Goal: Browse casually: Explore the website without a specific task or goal

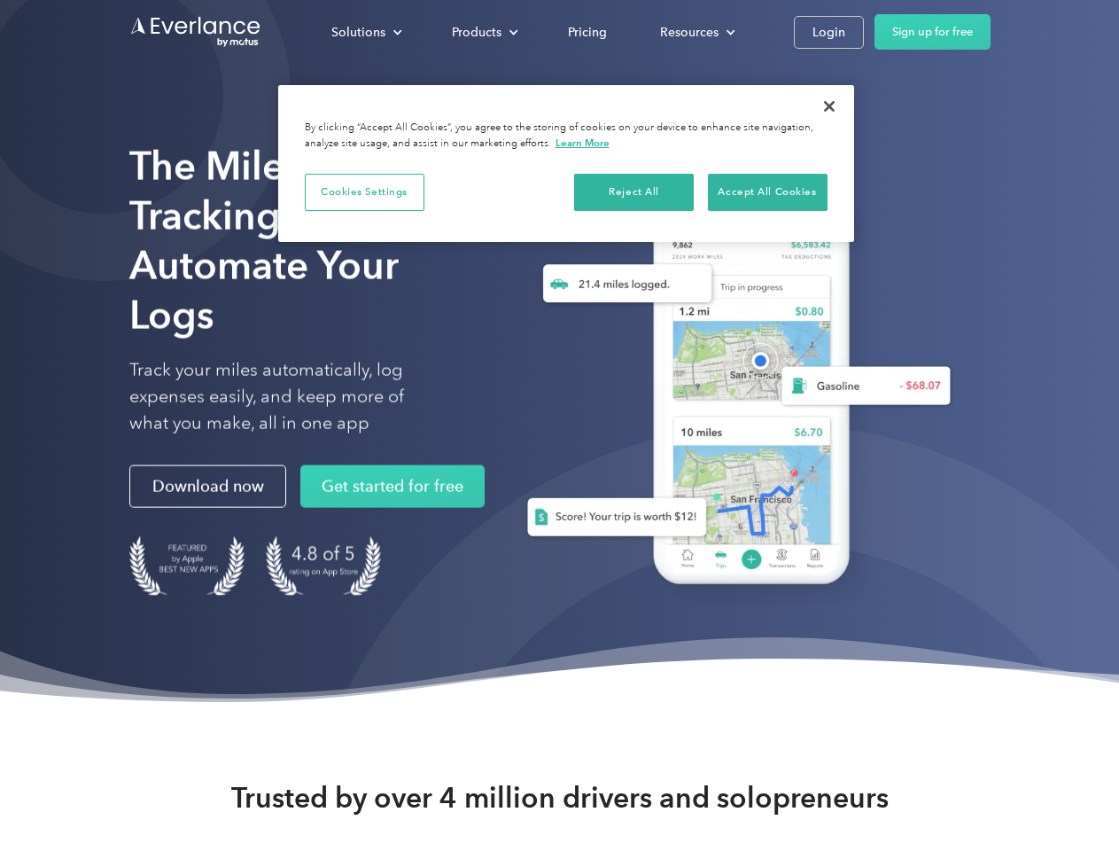
click at [366, 32] on div "Solutions" at bounding box center [358, 32] width 54 height 22
click at [483, 32] on div "Products" at bounding box center [477, 32] width 50 height 22
click at [696, 32] on div "Resources" at bounding box center [689, 32] width 58 height 22
click at [364, 191] on button "Cookies Settings" at bounding box center [365, 192] width 120 height 37
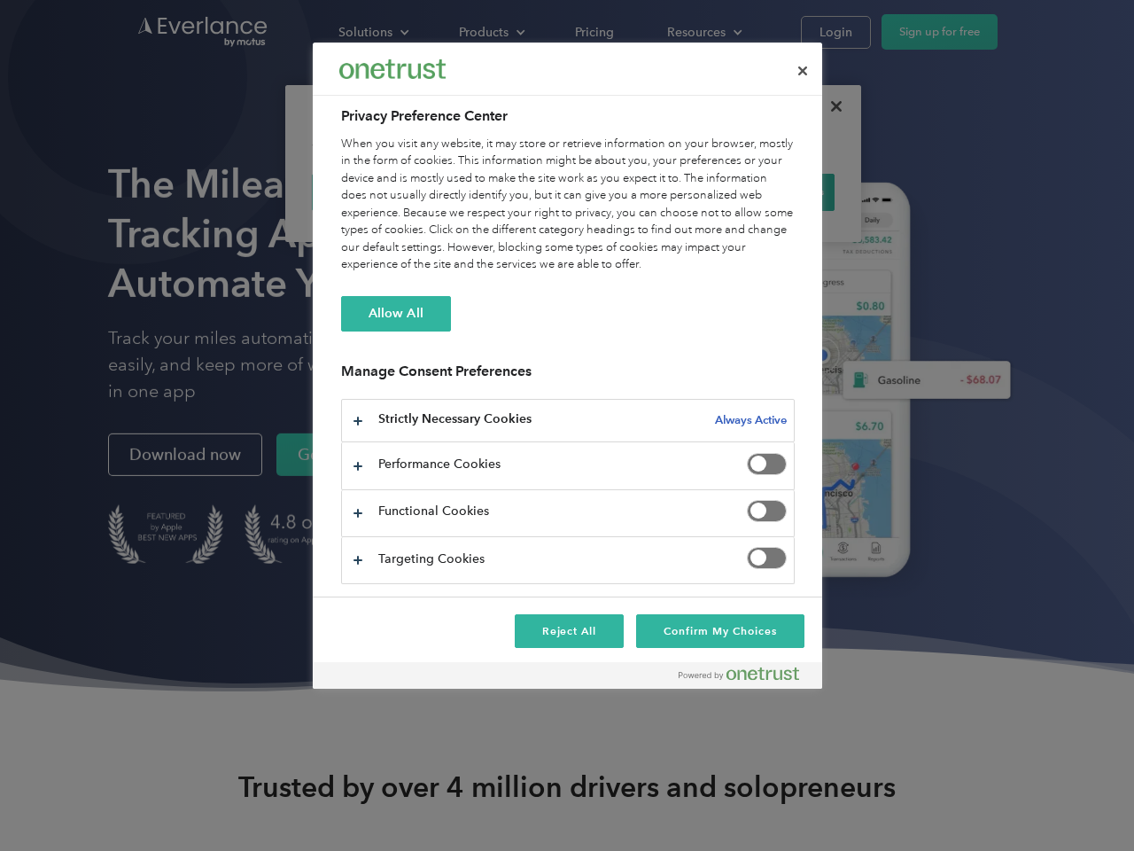
click at [635, 191] on div "When you visit any website, it may store or retrieve information on your browse…" at bounding box center [568, 205] width 454 height 138
click at [768, 191] on div "When you visit any website, it may store or retrieve information on your browse…" at bounding box center [568, 205] width 454 height 138
click at [830, 106] on div at bounding box center [567, 425] width 1134 height 851
